Goal: Transaction & Acquisition: Purchase product/service

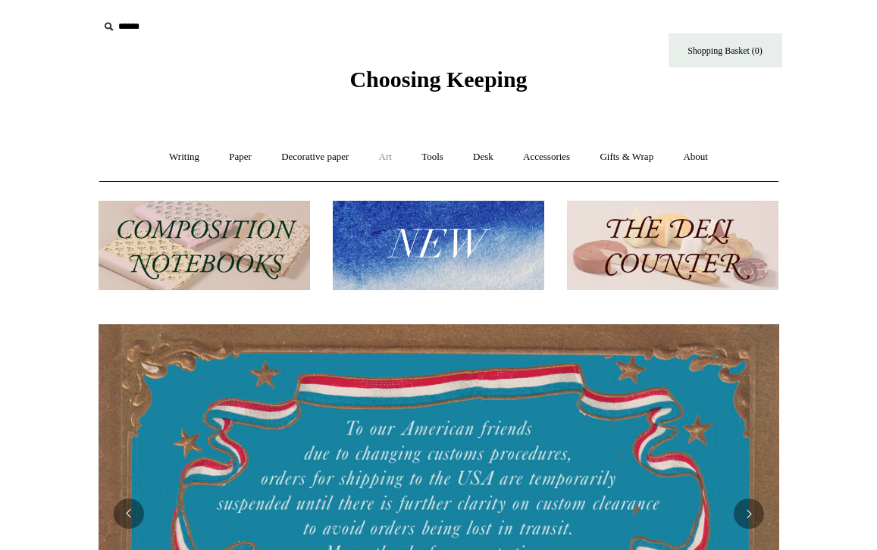
click at [384, 156] on link "Art +" at bounding box center [385, 157] width 40 height 40
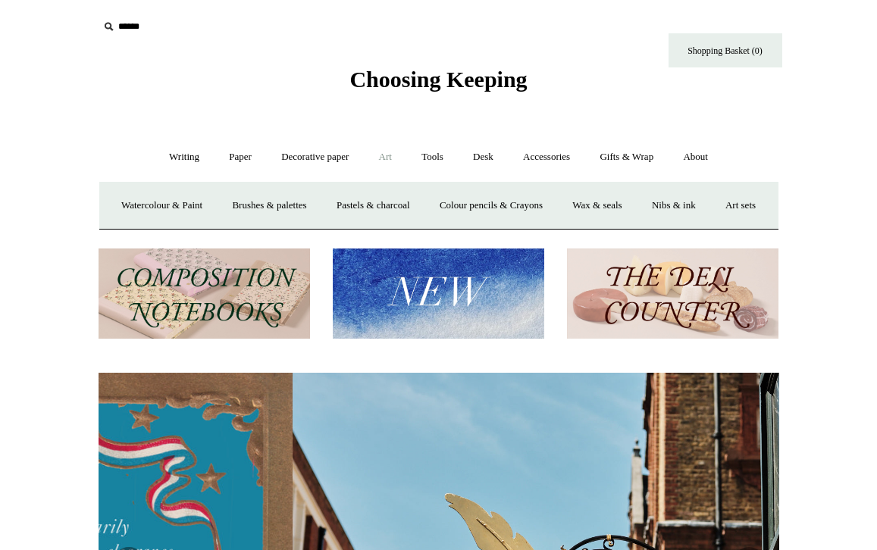
scroll to position [0, 681]
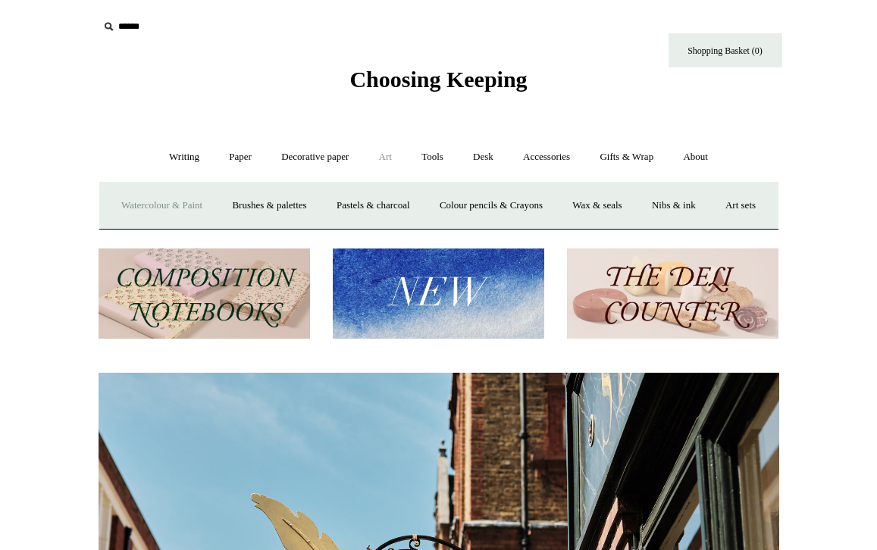
click at [160, 205] on link "Watercolour & Paint" at bounding box center [162, 206] width 108 height 40
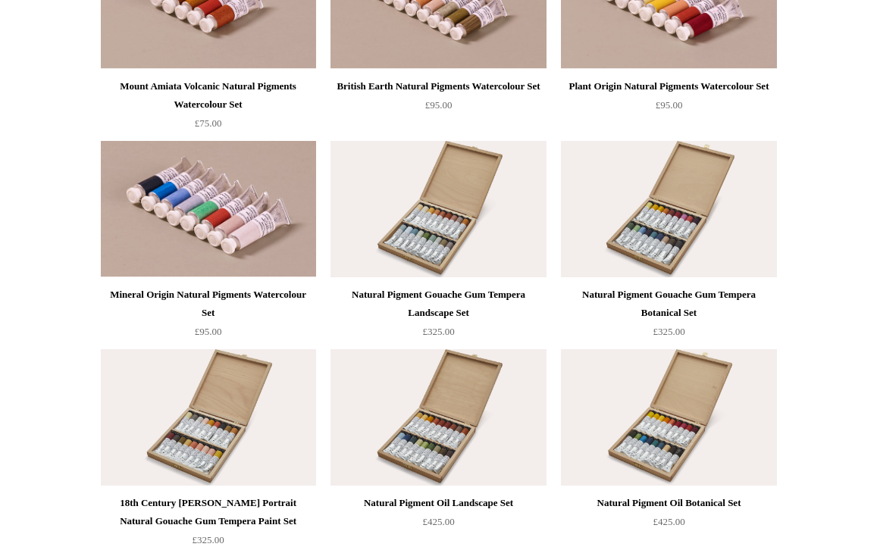
scroll to position [2759, 0]
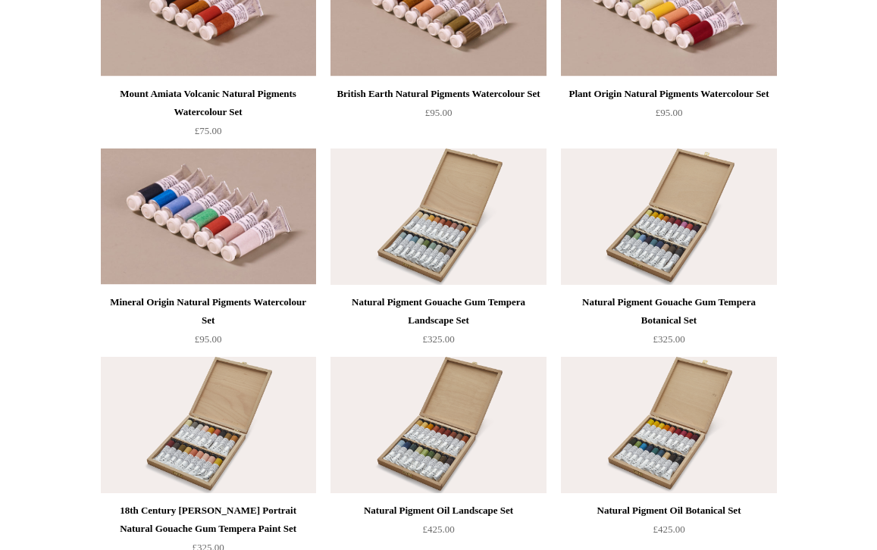
click at [650, 254] on img at bounding box center [668, 217] width 215 height 136
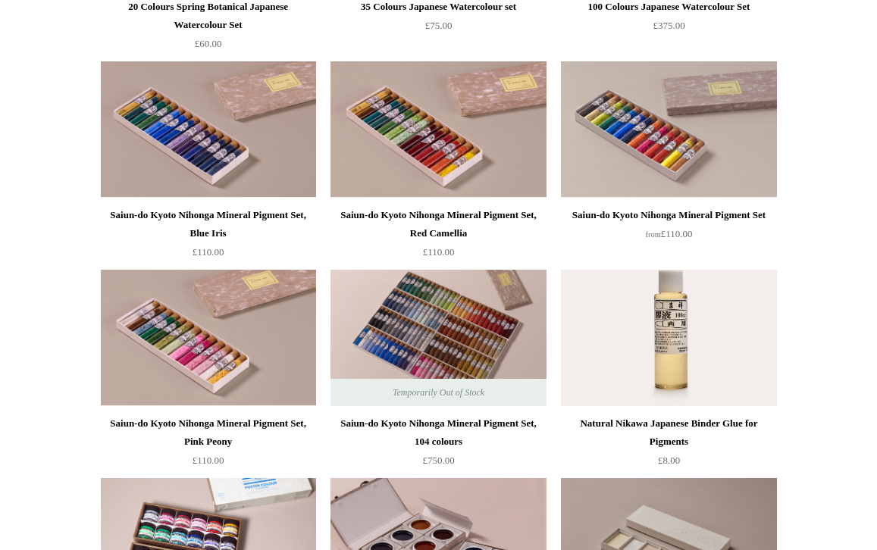
scroll to position [1376, 0]
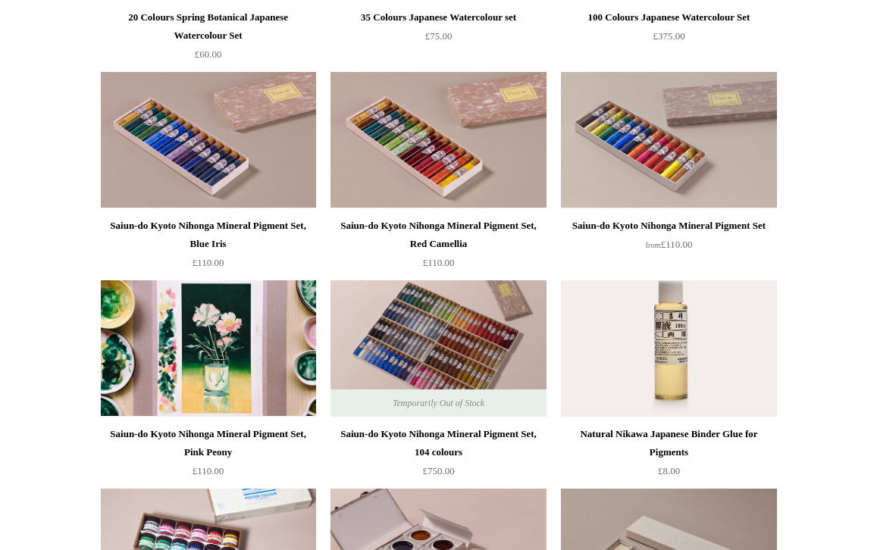
click at [219, 362] on img at bounding box center [208, 348] width 215 height 136
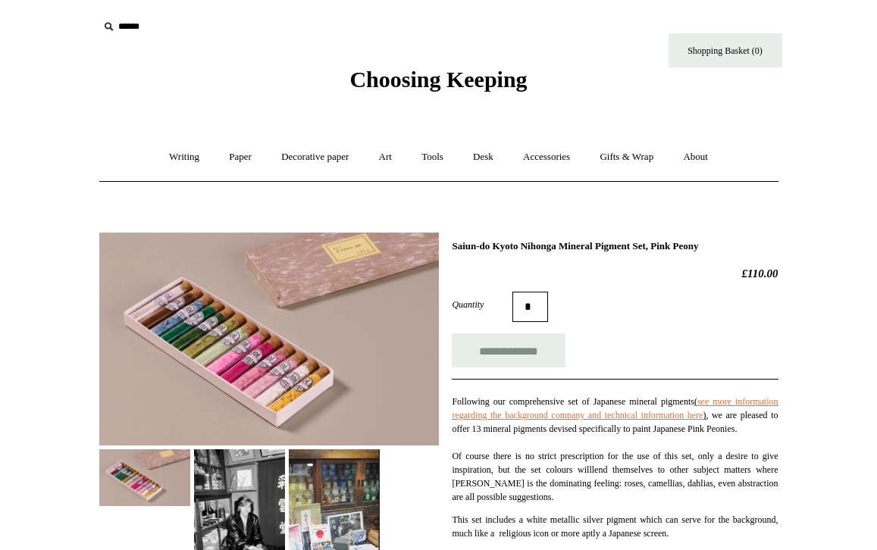
click at [222, 375] on img at bounding box center [269, 339] width 340 height 213
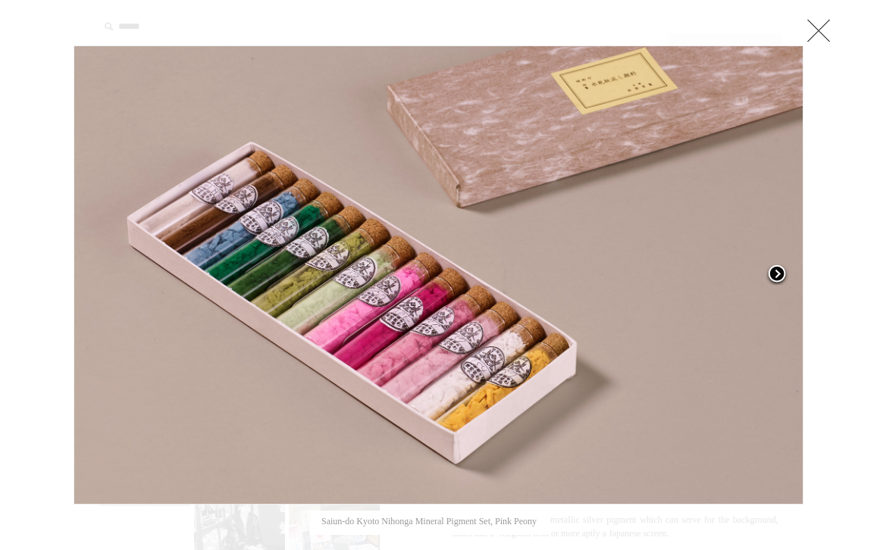
click at [779, 272] on span at bounding box center [777, 275] width 23 height 23
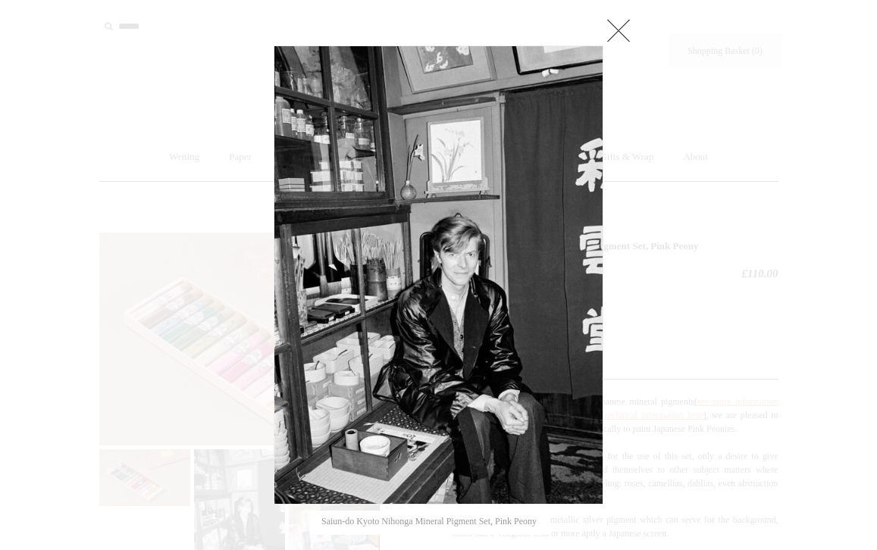
click at [625, 29] on link at bounding box center [618, 30] width 30 height 30
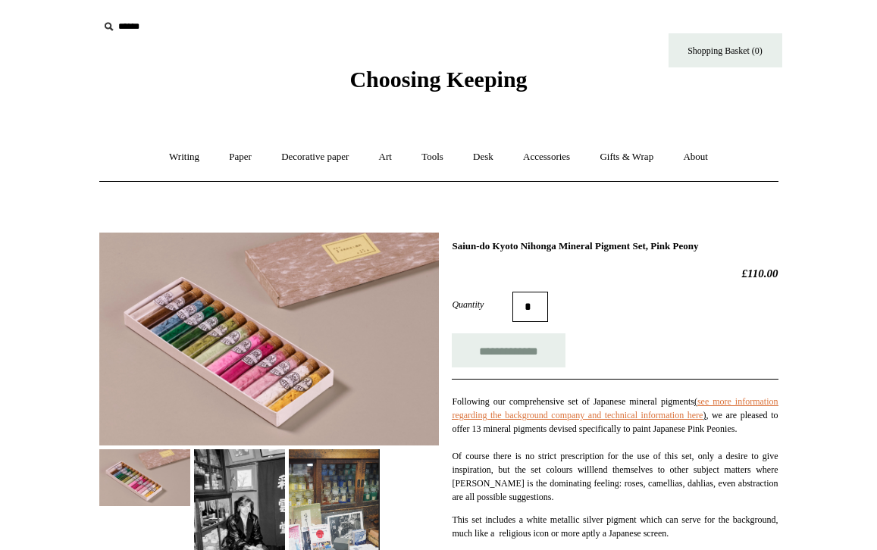
click at [337, 512] on img at bounding box center [334, 508] width 91 height 117
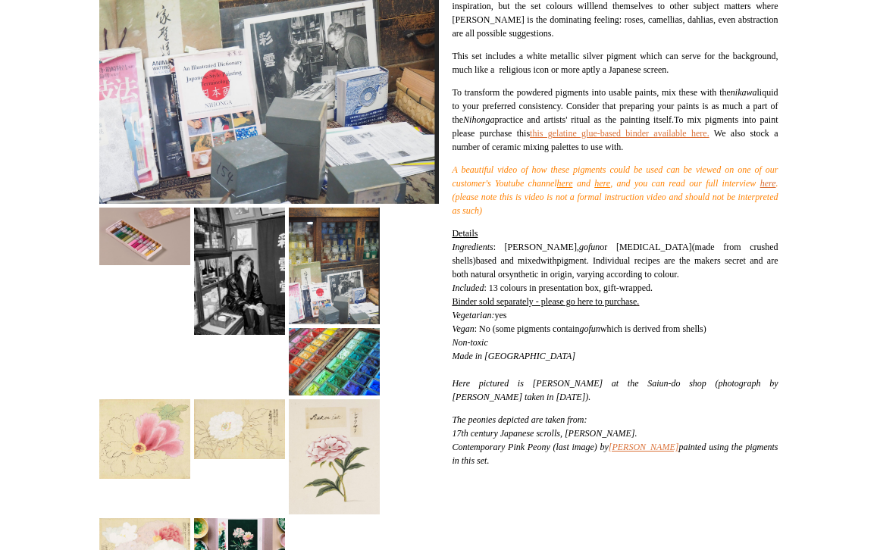
scroll to position [468, 0]
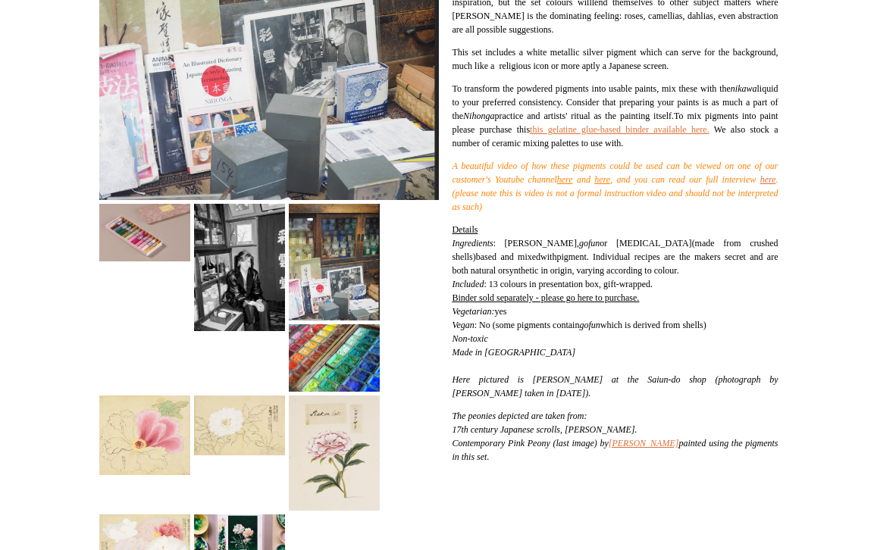
click at [164, 442] on img at bounding box center [144, 436] width 91 height 80
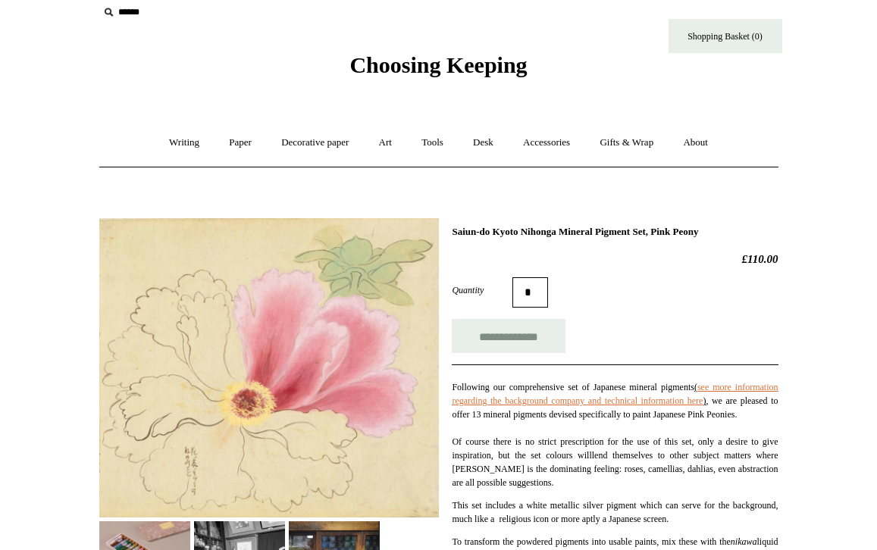
scroll to position [0, 0]
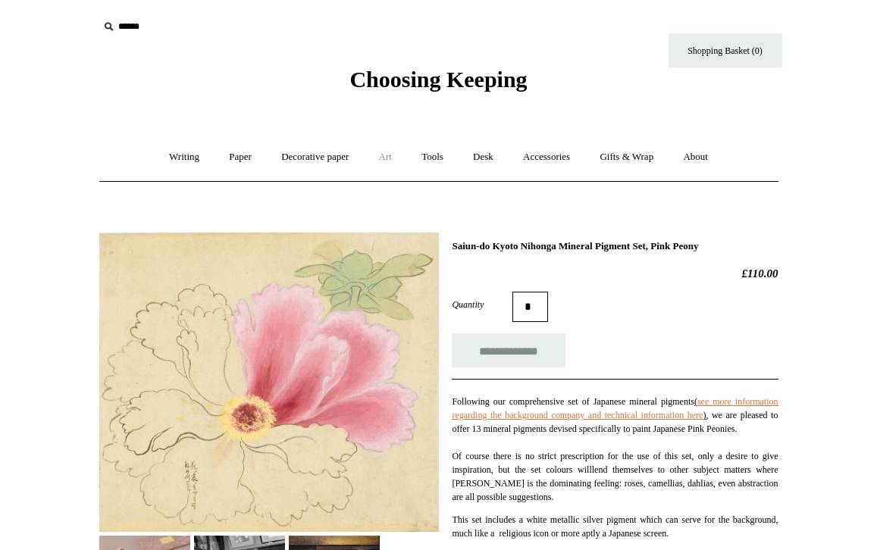
click at [389, 157] on link "Art +" at bounding box center [385, 157] width 40 height 40
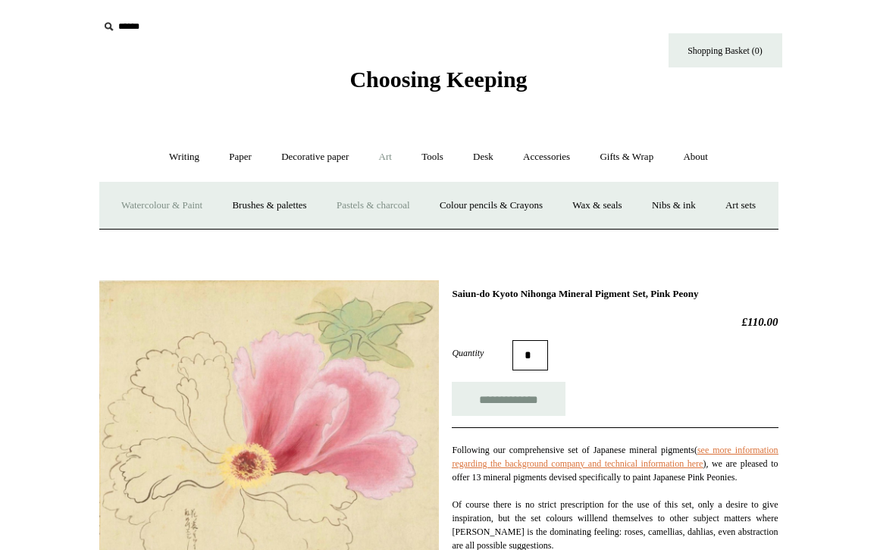
click at [414, 201] on link "Pastels & charcoal" at bounding box center [373, 206] width 101 height 40
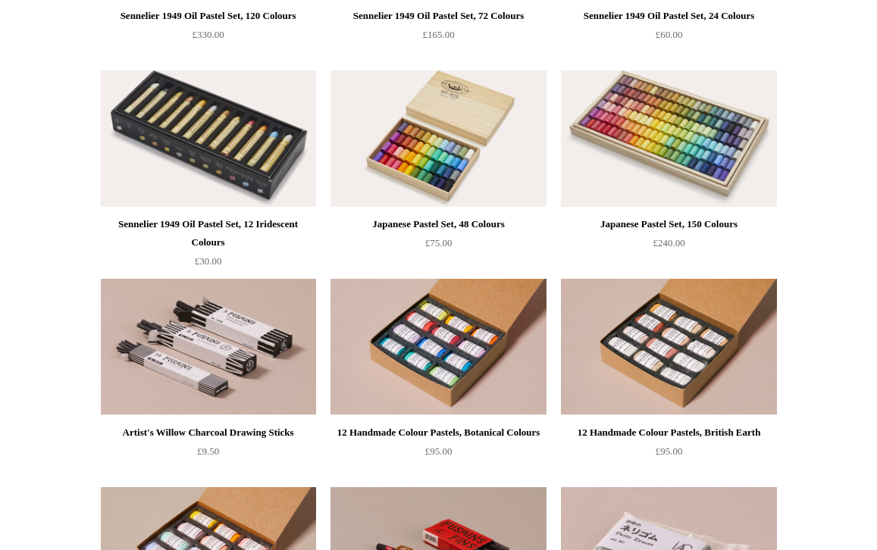
scroll to position [334, 0]
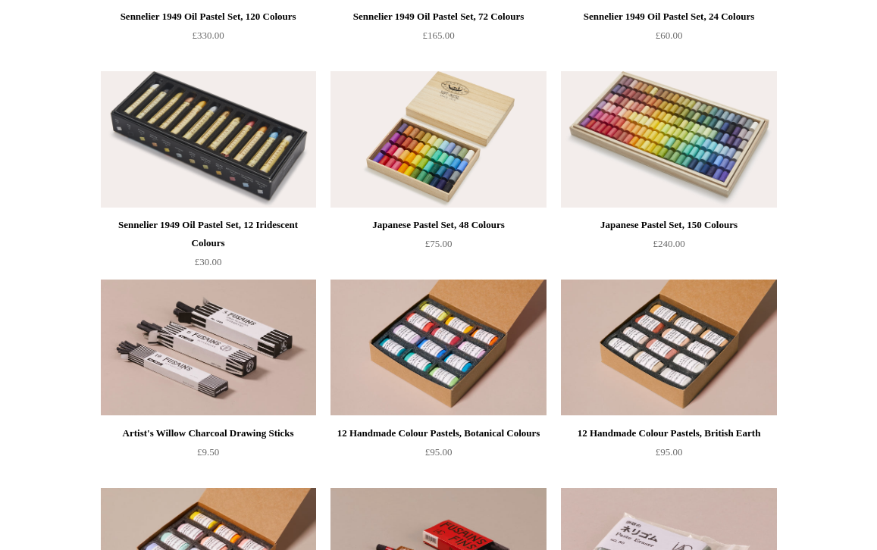
click at [676, 158] on img at bounding box center [668, 139] width 215 height 136
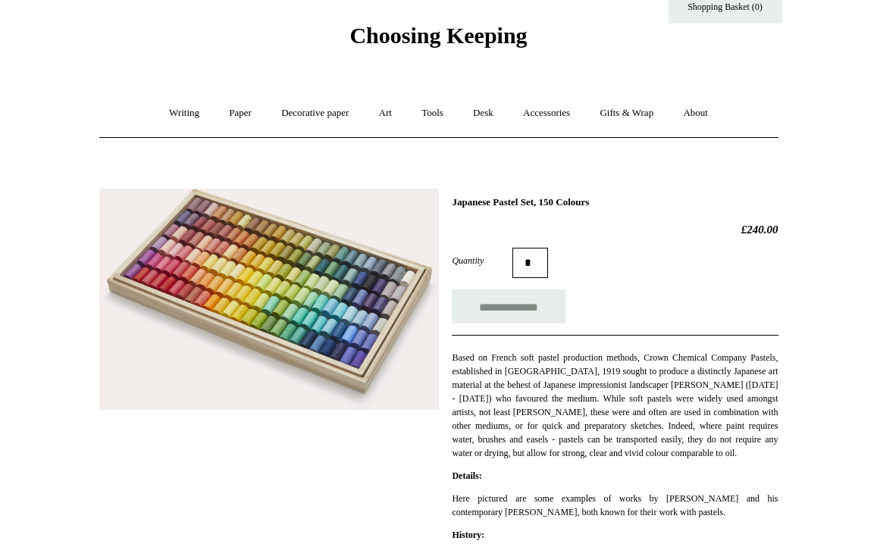
scroll to position [42, 0]
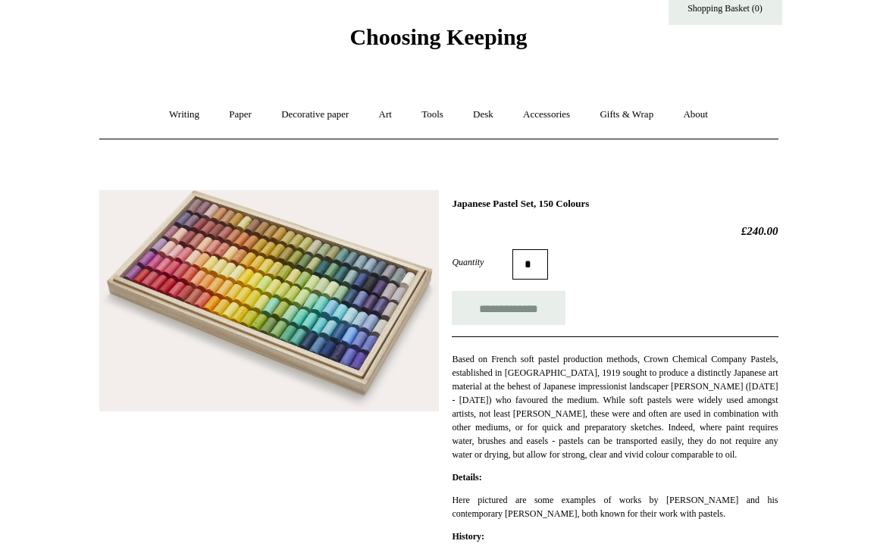
click at [362, 299] on img at bounding box center [269, 301] width 340 height 222
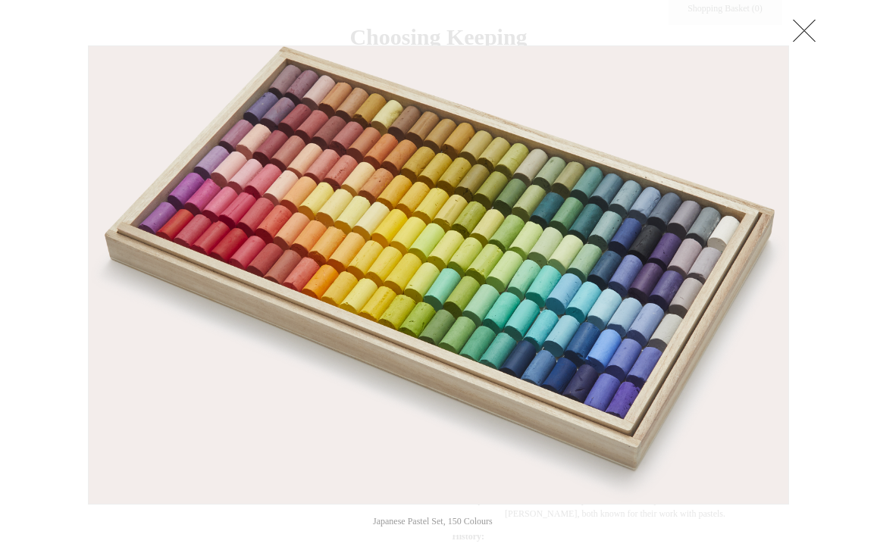
click at [804, 33] on link at bounding box center [804, 30] width 30 height 30
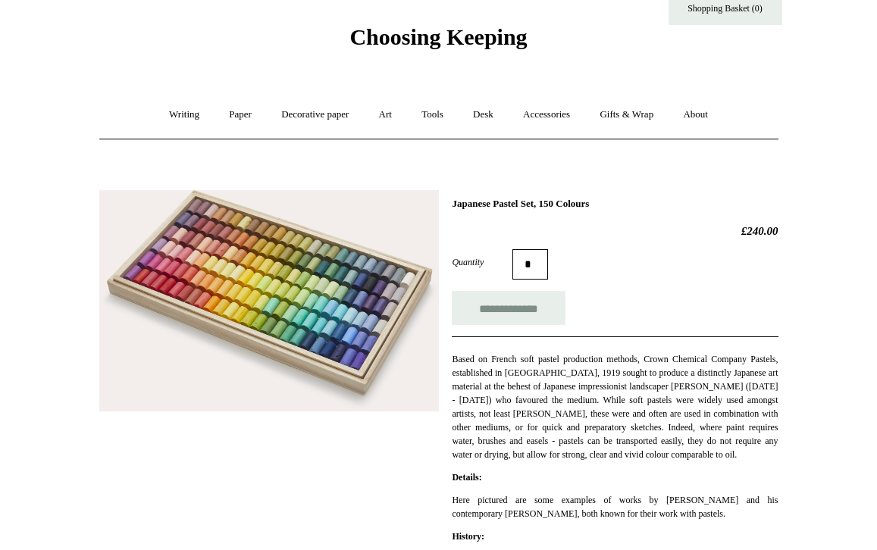
click at [330, 339] on img at bounding box center [269, 301] width 340 height 222
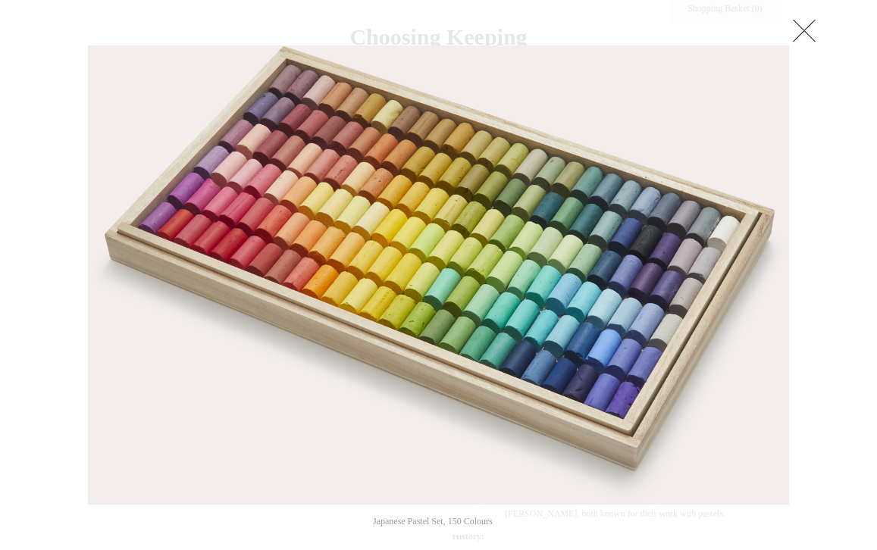
click at [809, 30] on link at bounding box center [804, 30] width 30 height 30
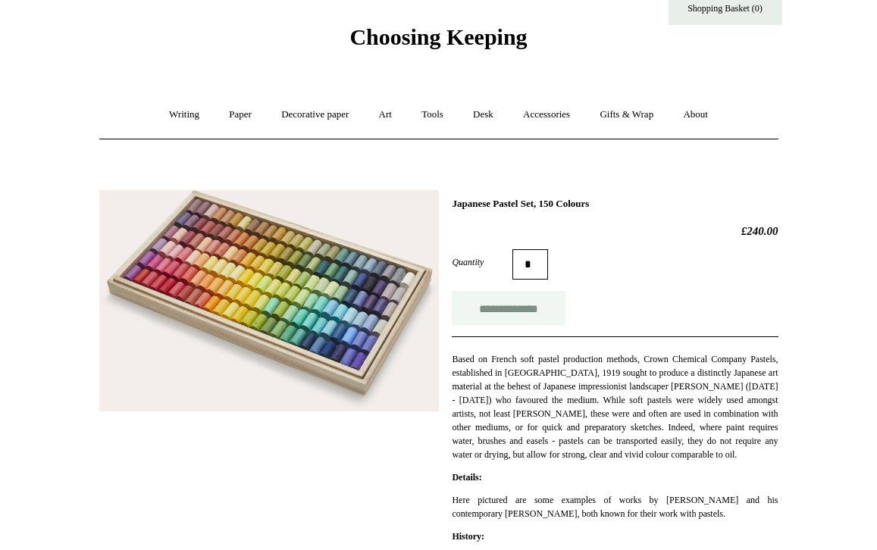
click at [494, 305] on input "**********" at bounding box center [509, 308] width 114 height 34
type input "**********"
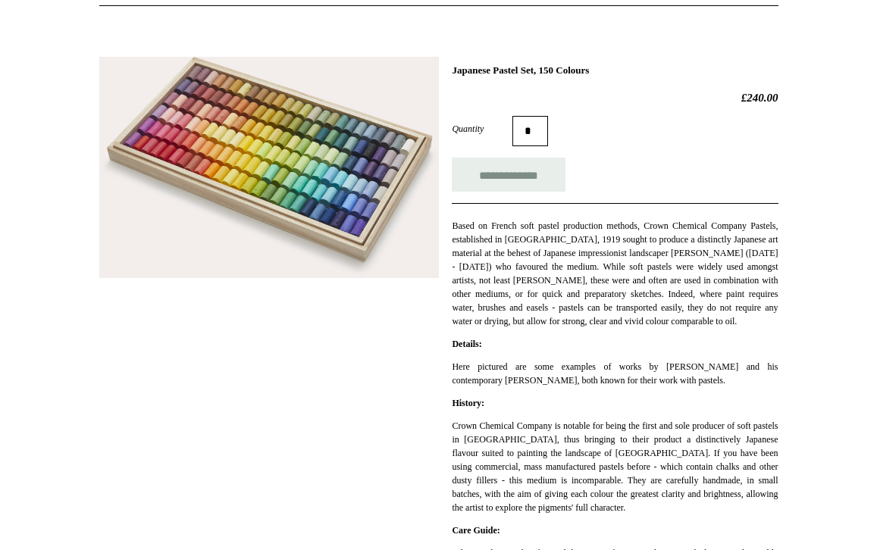
scroll to position [0, 0]
